Goal: Information Seeking & Learning: Check status

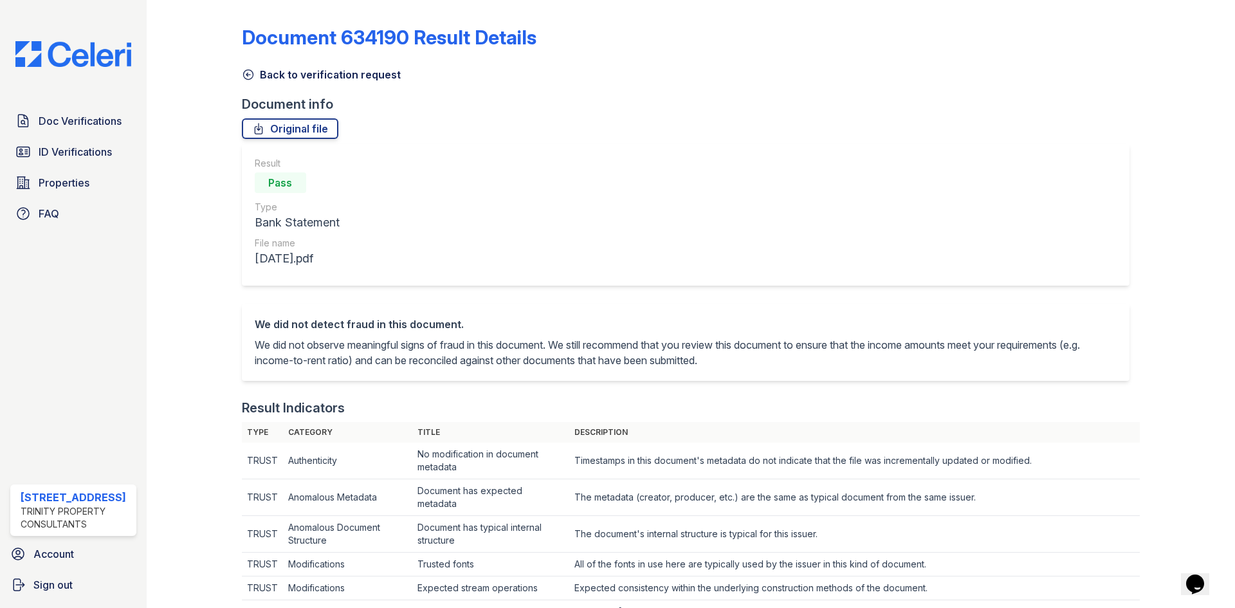
click at [264, 73] on link "Back to verification request" at bounding box center [321, 74] width 159 height 15
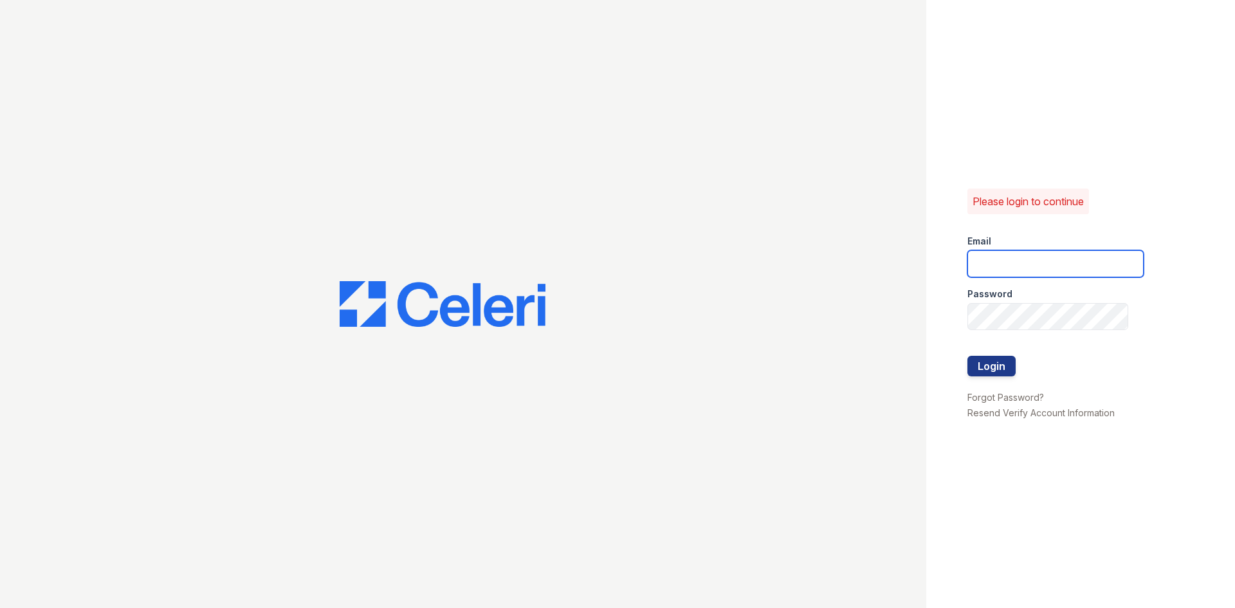
click at [1015, 268] on input "email" at bounding box center [1056, 263] width 176 height 27
type input "888atgrandhopepark@trinity-pm.com"
click at [968, 356] on button "Login" at bounding box center [992, 366] width 48 height 21
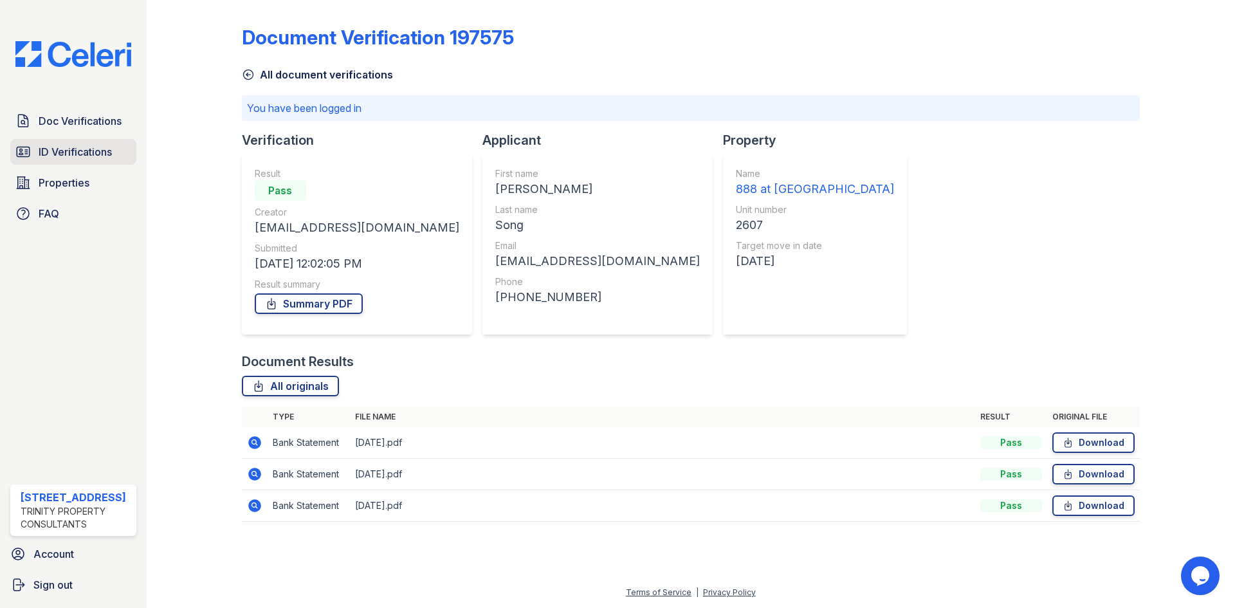
click at [64, 150] on span "ID Verifications" at bounding box center [75, 151] width 73 height 15
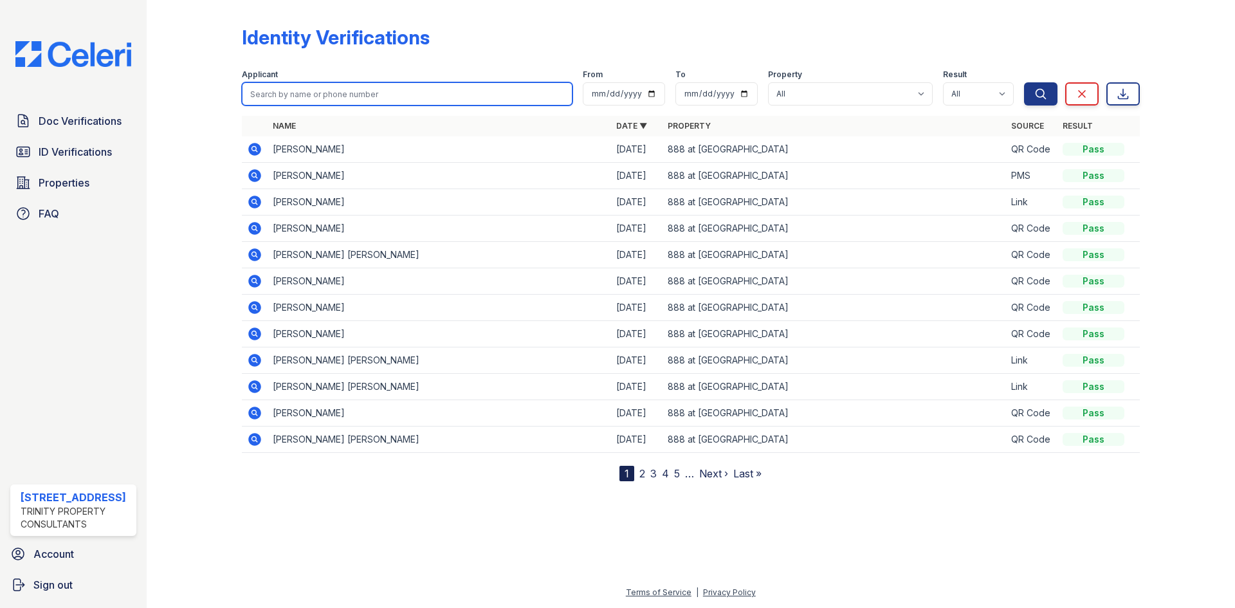
click at [375, 86] on input "search" at bounding box center [407, 93] width 331 height 23
type input "megan"
click at [1024, 82] on button "Search" at bounding box center [1040, 93] width 33 height 23
